Goal: Transaction & Acquisition: Purchase product/service

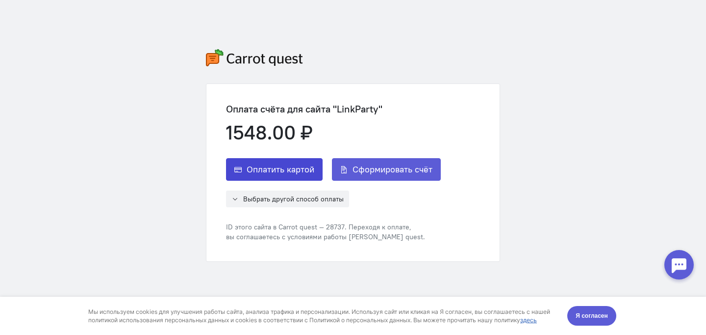
click at [293, 174] on span "Оплатить картой" at bounding box center [281, 169] width 68 height 12
click at [605, 316] on span "Я согласен" at bounding box center [592, 315] width 32 height 10
